Goal: Transaction & Acquisition: Purchase product/service

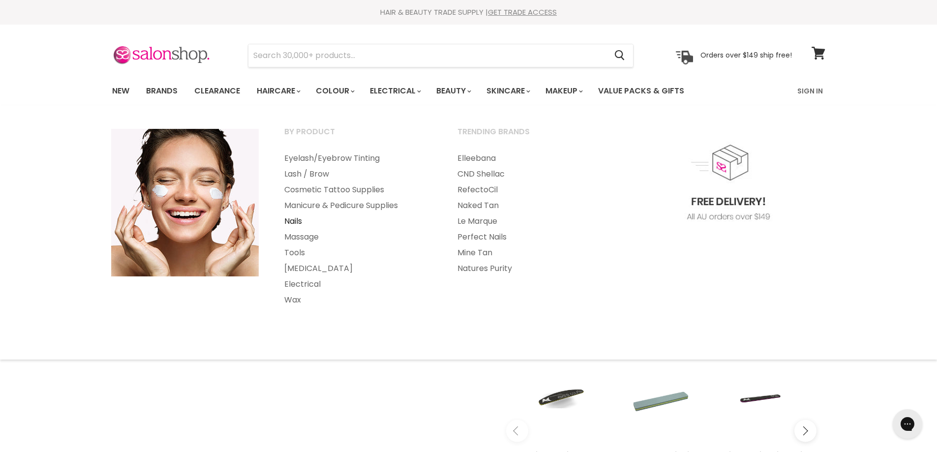
click at [297, 219] on link "Nails" at bounding box center [357, 222] width 171 height 16
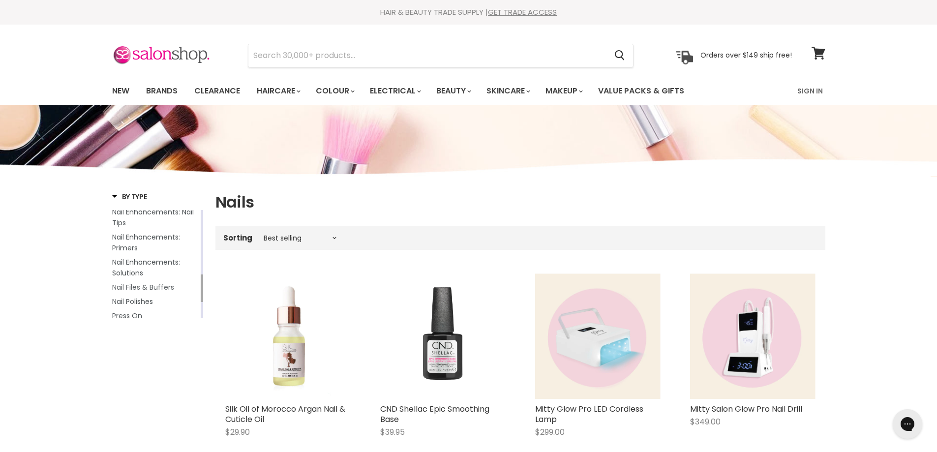
drag, startPoint x: 201, startPoint y: 222, endPoint x: 189, endPoint y: 286, distance: 65.6
click at [189, 286] on div "Base Coats Builder Gel Polish Kits Nail & Cuticle Treatments Nail Art Nail Enha…" at bounding box center [157, 264] width 91 height 108
click at [154, 287] on span "Nail Files & Buffers" at bounding box center [143, 287] width 62 height 10
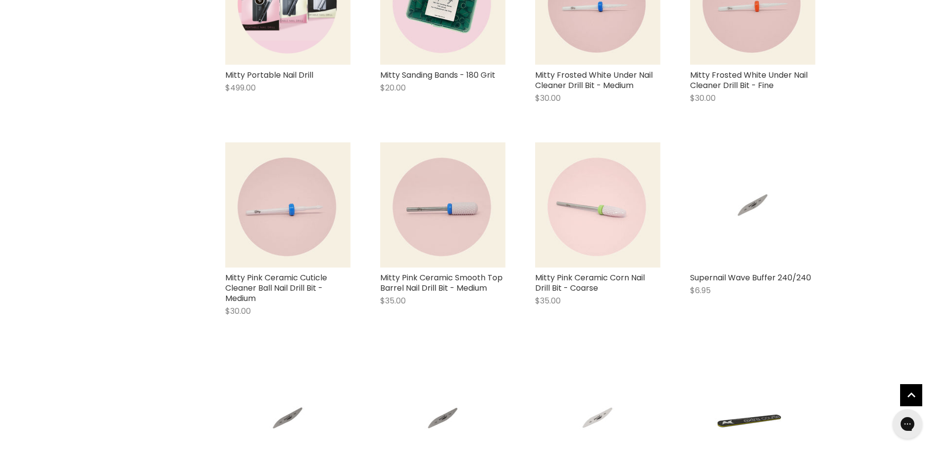
scroll to position [551, 0]
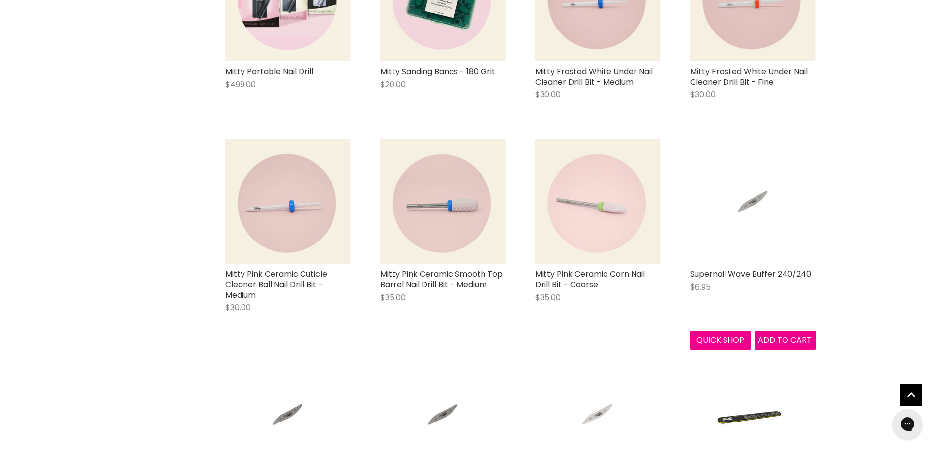
click at [748, 203] on img "Main content" at bounding box center [753, 201] width 84 height 125
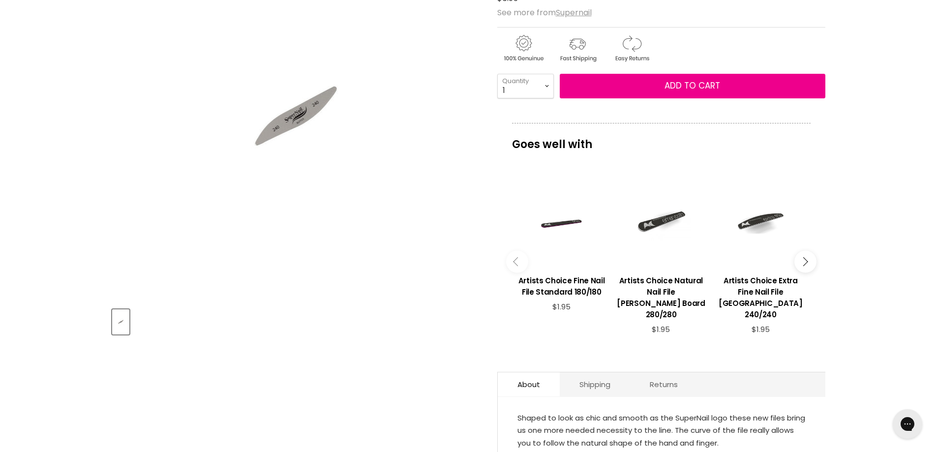
scroll to position [185, 0]
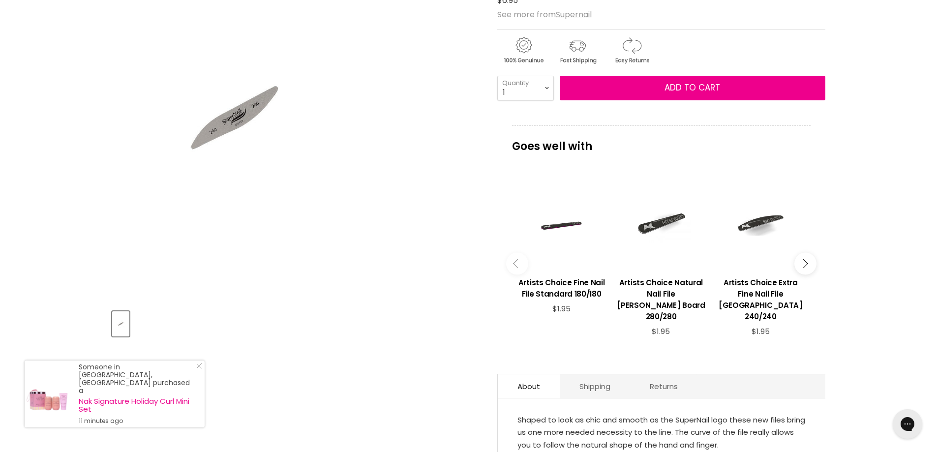
click at [241, 119] on img "Supernail Wave Buffer 240/240 image. Click or Scroll to Zoom." at bounding box center [234, 118] width 245 height 368
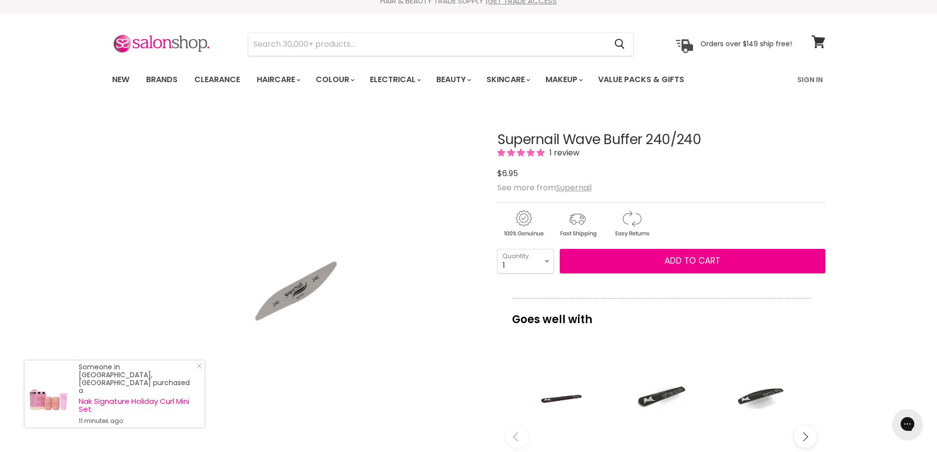
scroll to position [0, 0]
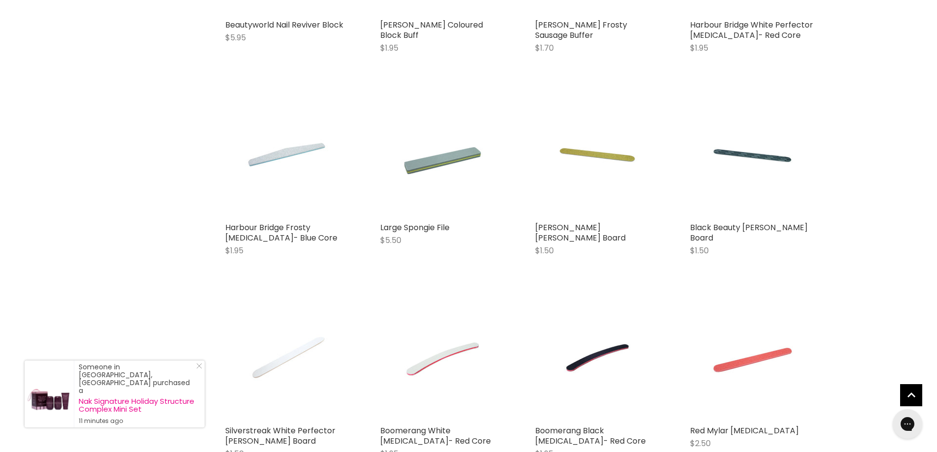
scroll to position [2293, 0]
